Goal: Browse casually: Explore the website without a specific task or goal

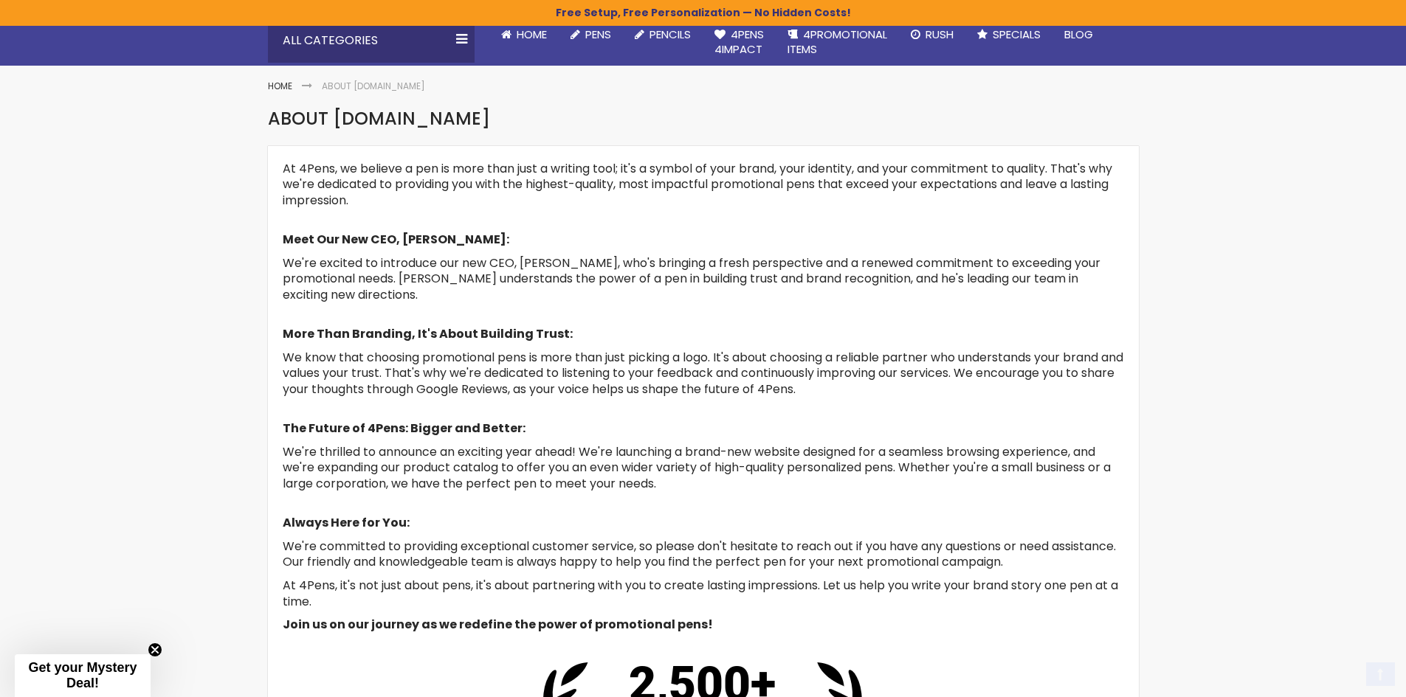
scroll to position [147, 0]
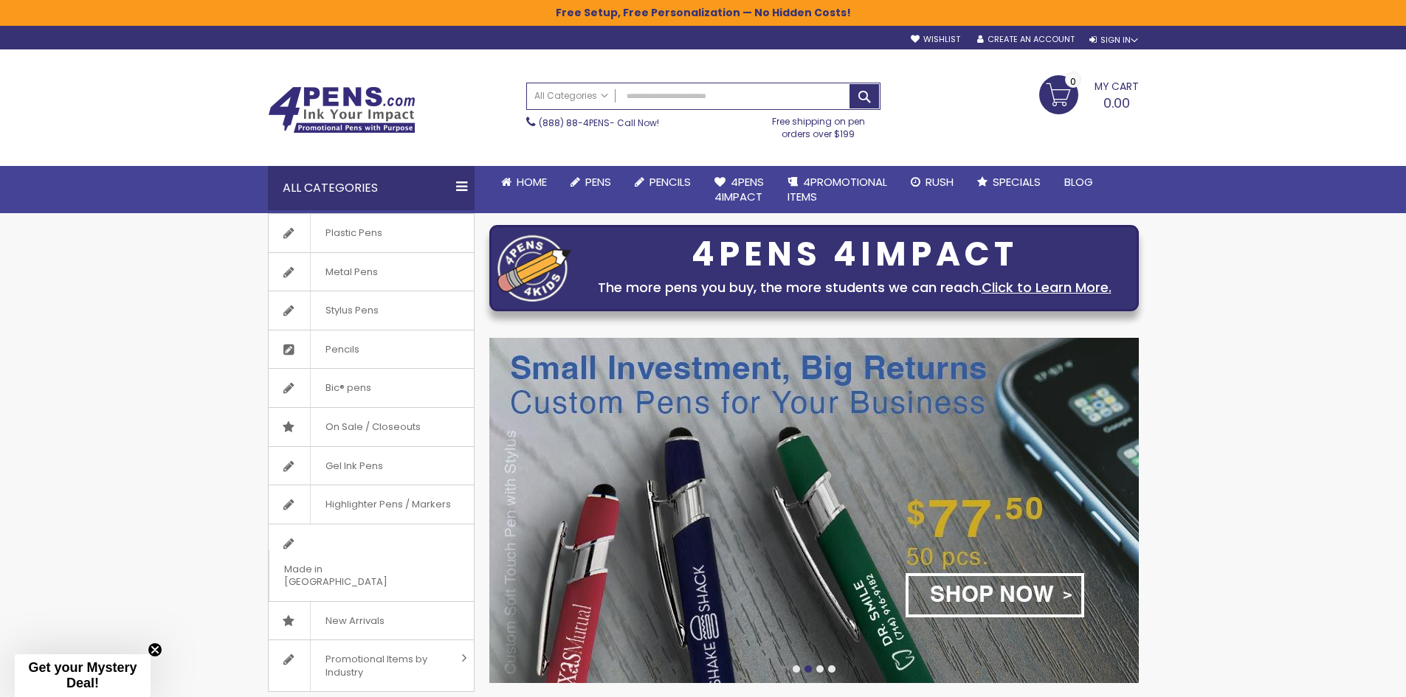
click at [455, 192] on div "All Categories" at bounding box center [371, 188] width 207 height 44
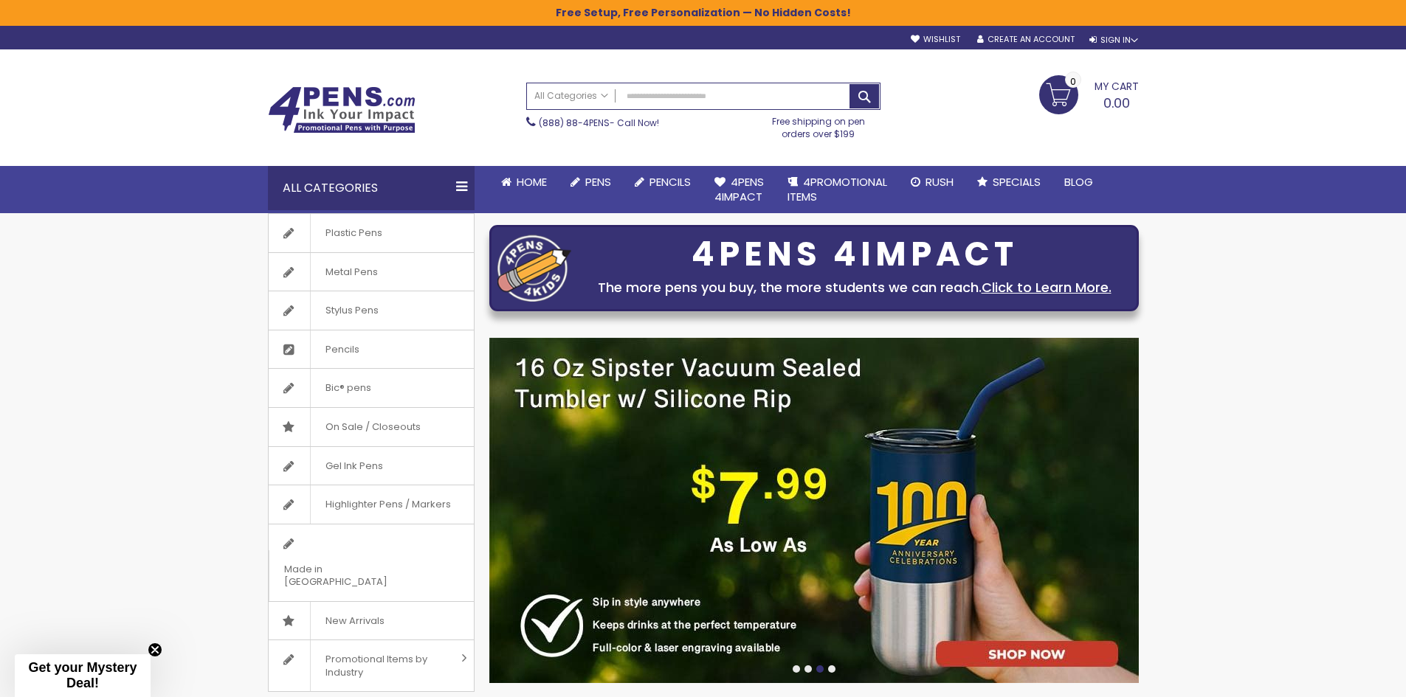
click at [458, 184] on div "All Categories" at bounding box center [371, 188] width 207 height 44
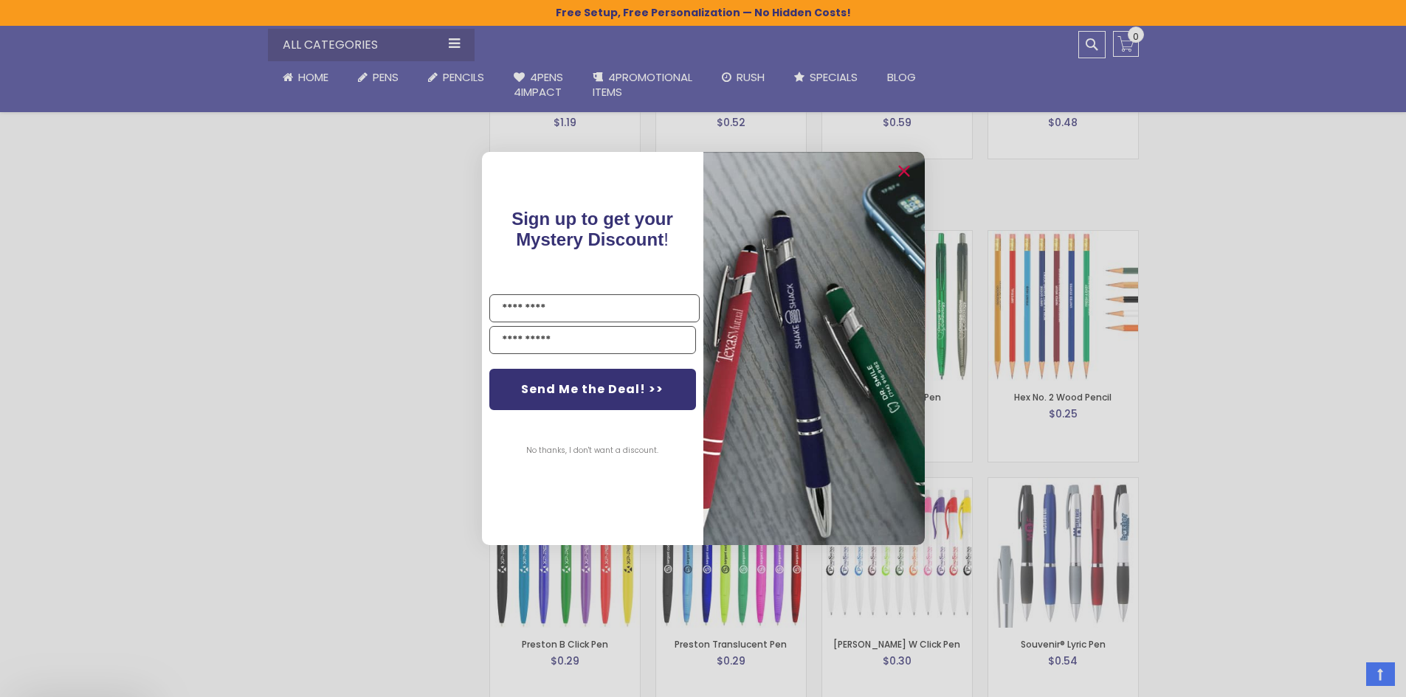
scroll to position [3101, 0]
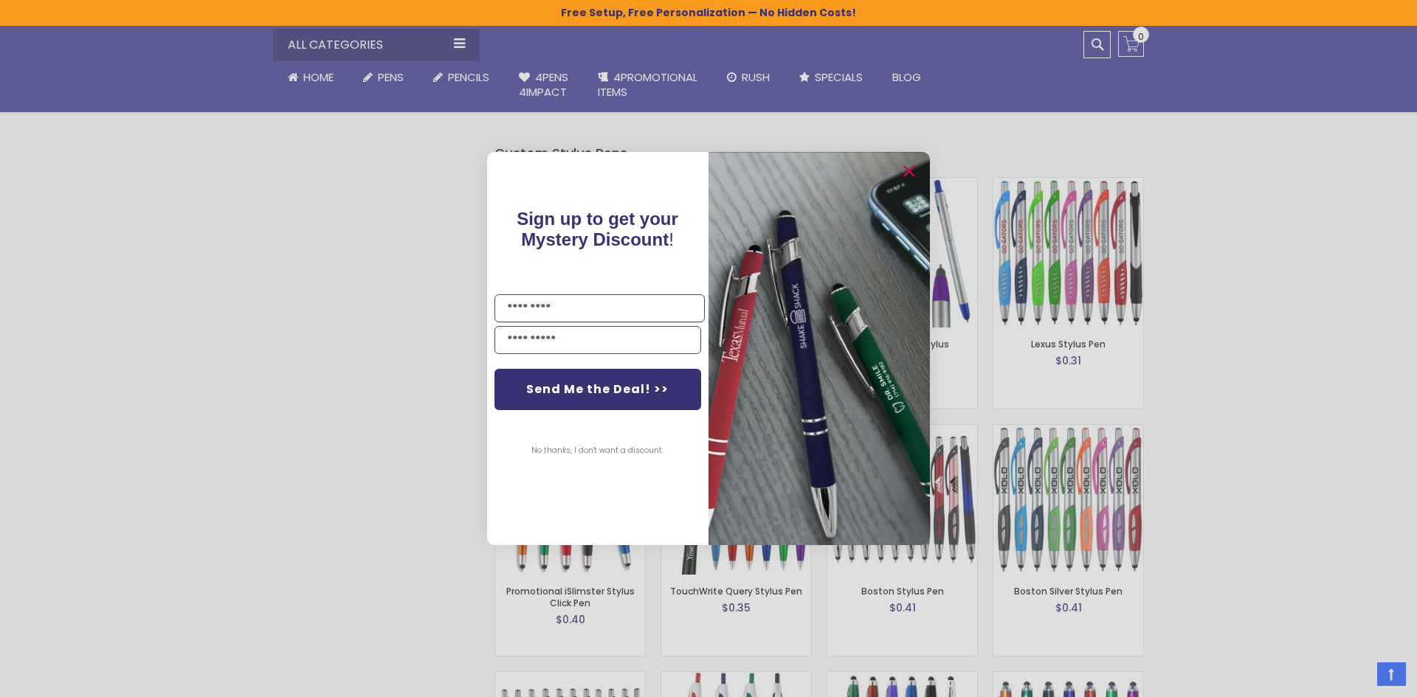
drag, startPoint x: 1409, startPoint y: 96, endPoint x: 1373, endPoint y: 732, distance: 637.2
click at [342, 330] on div "Close dialog Sign up to get your Mystery Discount ! Name Email Send Me the Deal…" at bounding box center [708, 348] width 1417 height 697
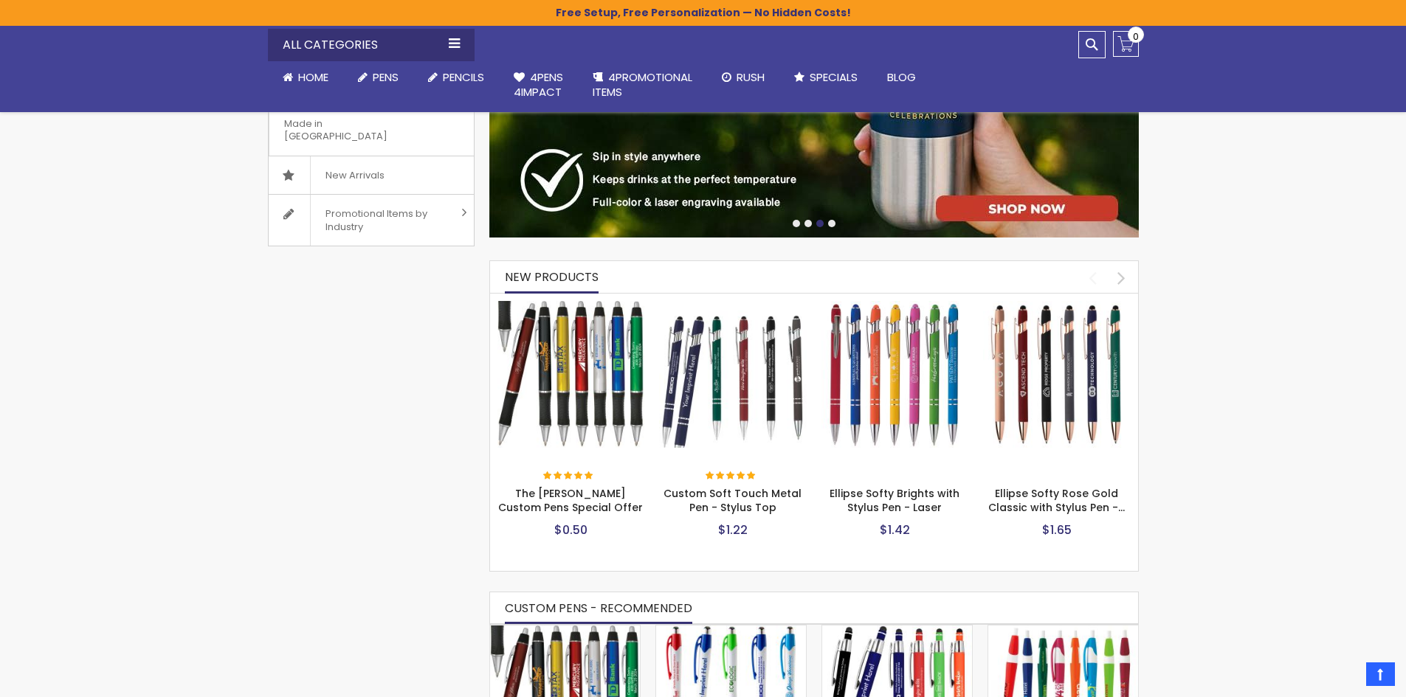
scroll to position [0, 0]
